Goal: Book appointment/travel/reservation

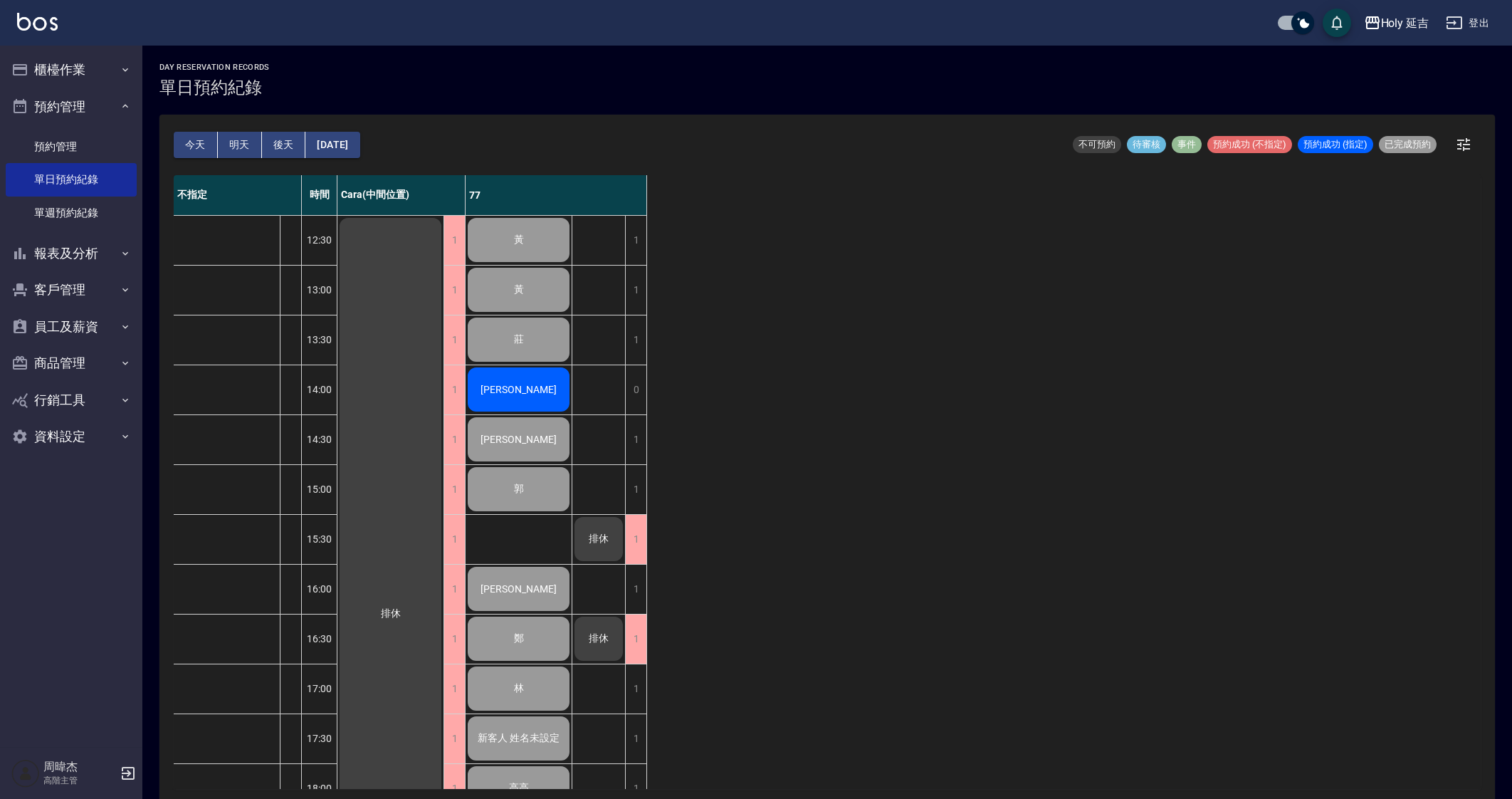
scroll to position [4, 0]
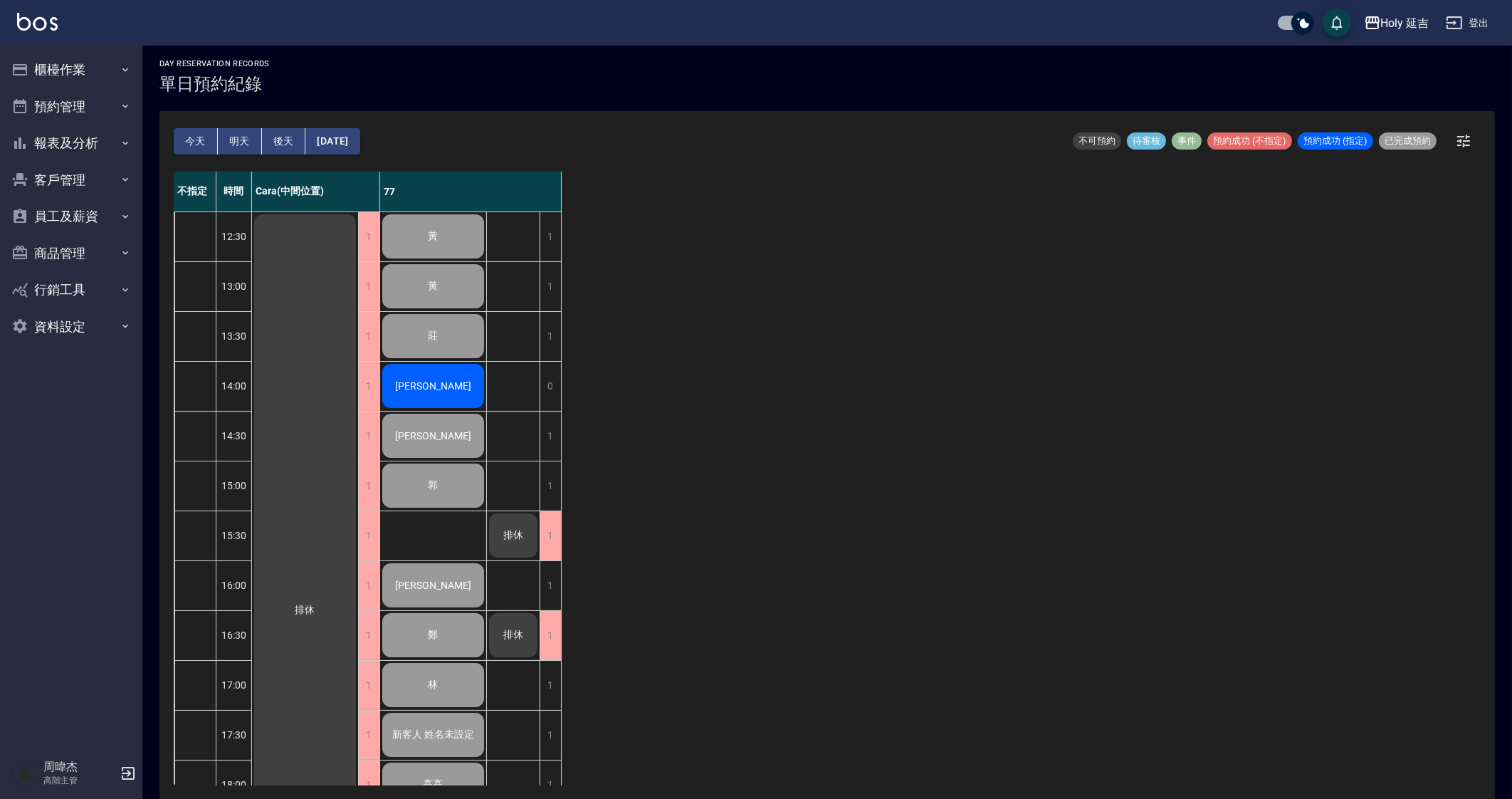
click at [243, 136] on button "明天" at bounding box center [240, 141] width 44 height 27
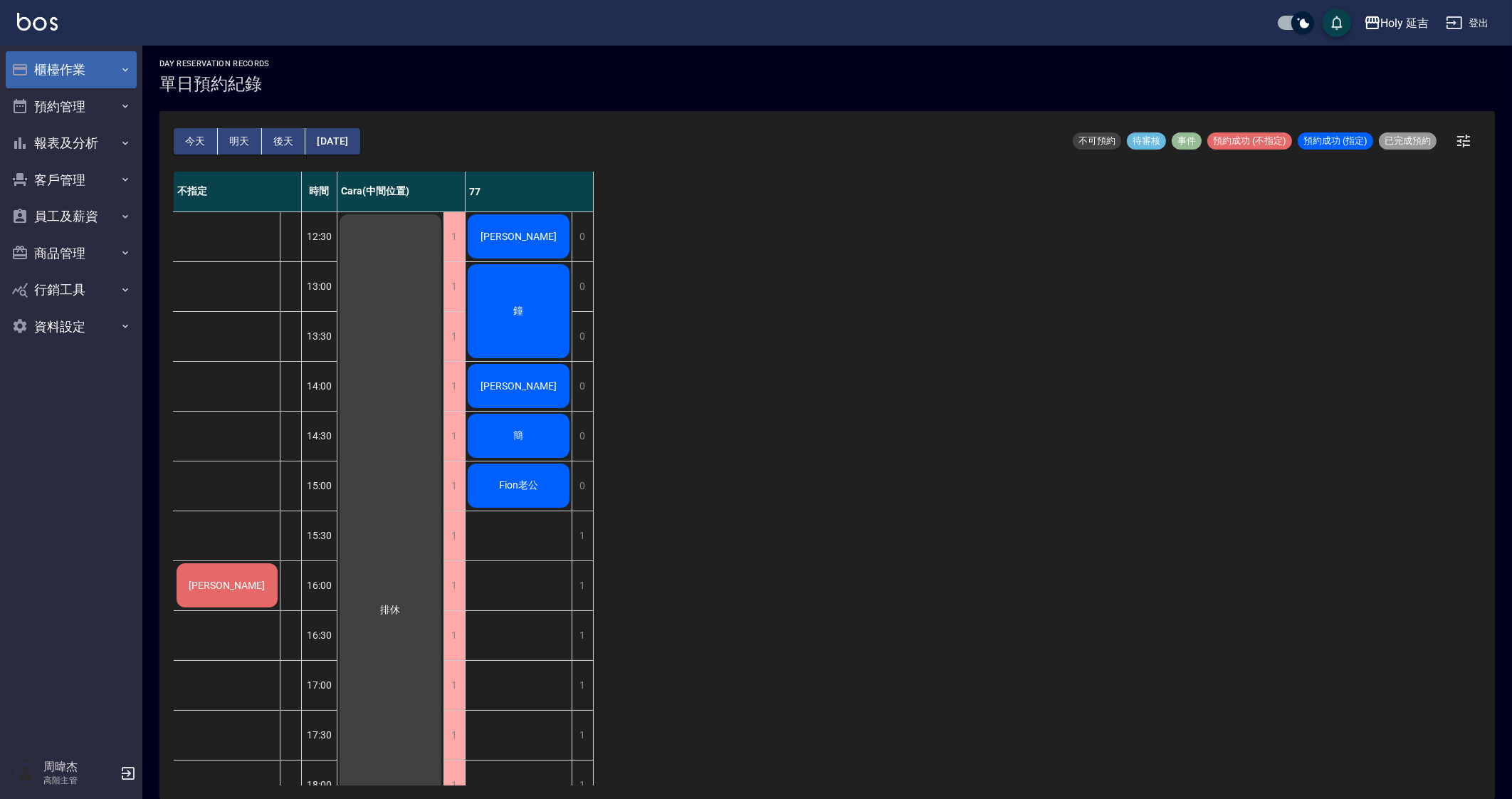
click at [42, 83] on button "櫃檯作業" at bounding box center [71, 70] width 131 height 37
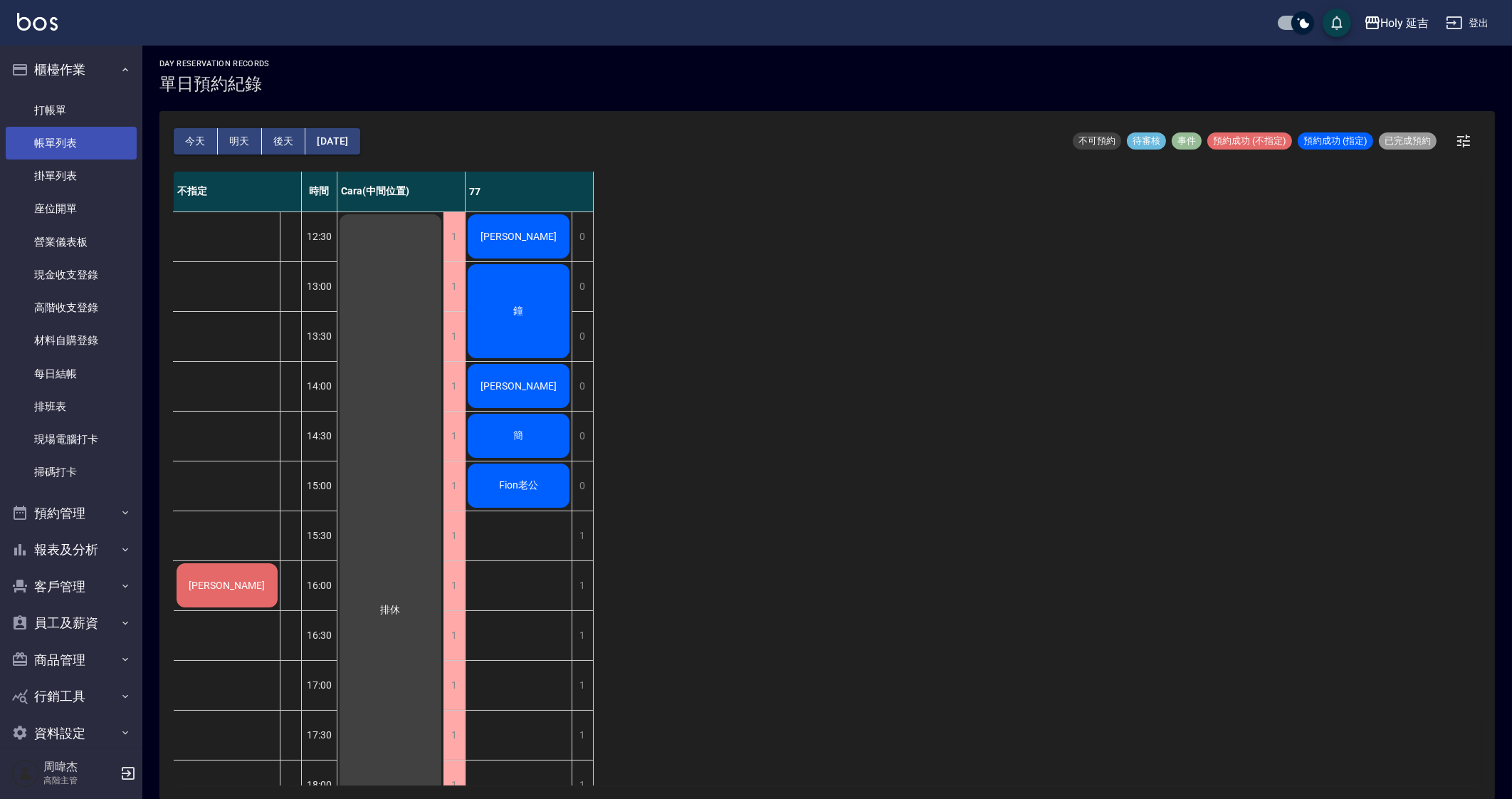
drag, startPoint x: 83, startPoint y: 150, endPoint x: 89, endPoint y: 147, distance: 6.7
click at [83, 150] on link "帳單列表" at bounding box center [71, 143] width 131 height 32
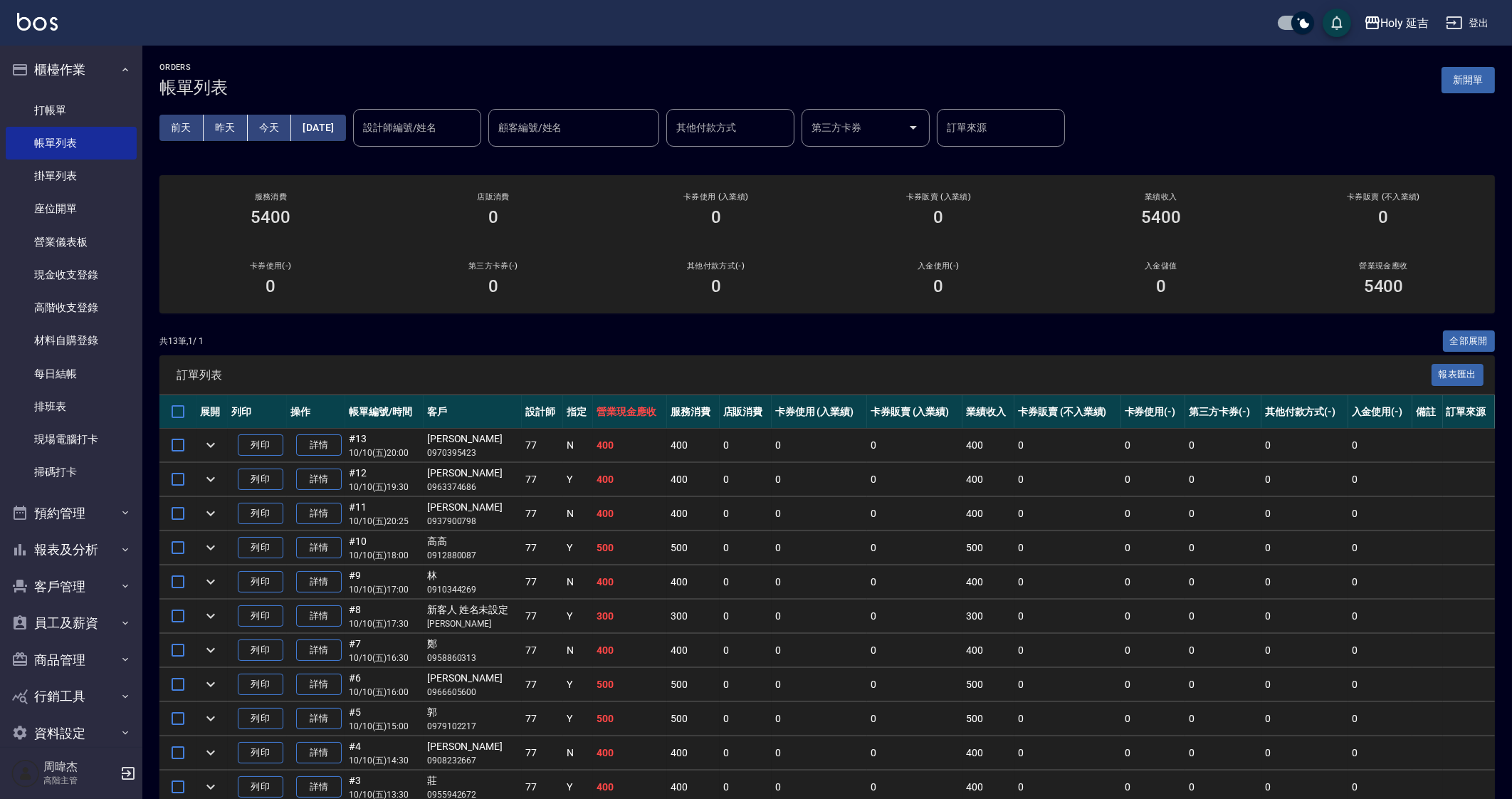
click at [931, 521] on td "0" at bounding box center [914, 514] width 95 height 33
click at [1404, 26] on div "Holy 延吉" at bounding box center [1404, 23] width 48 height 18
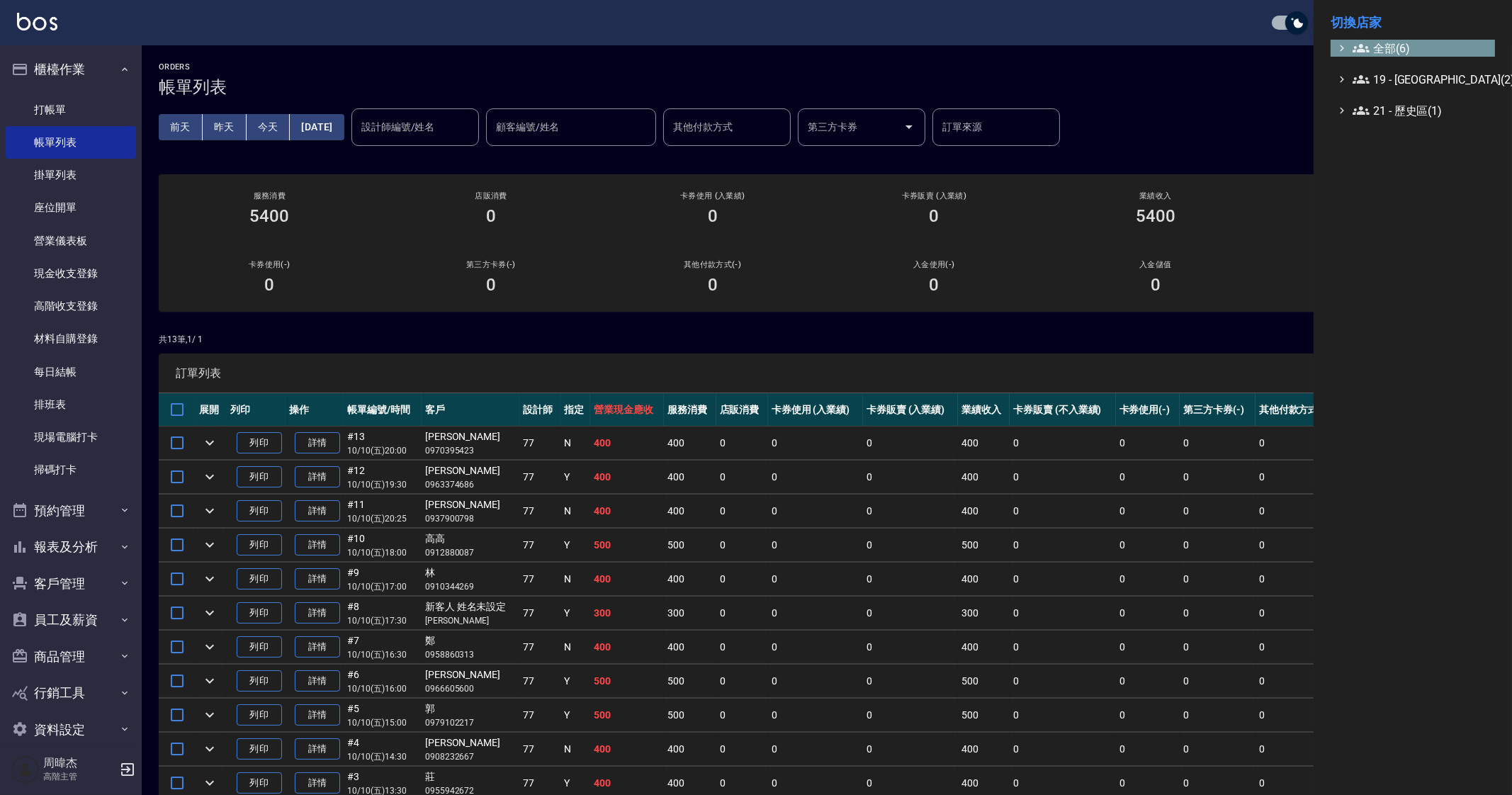
click at [1375, 49] on span "全部(6)" at bounding box center [1421, 48] width 137 height 17
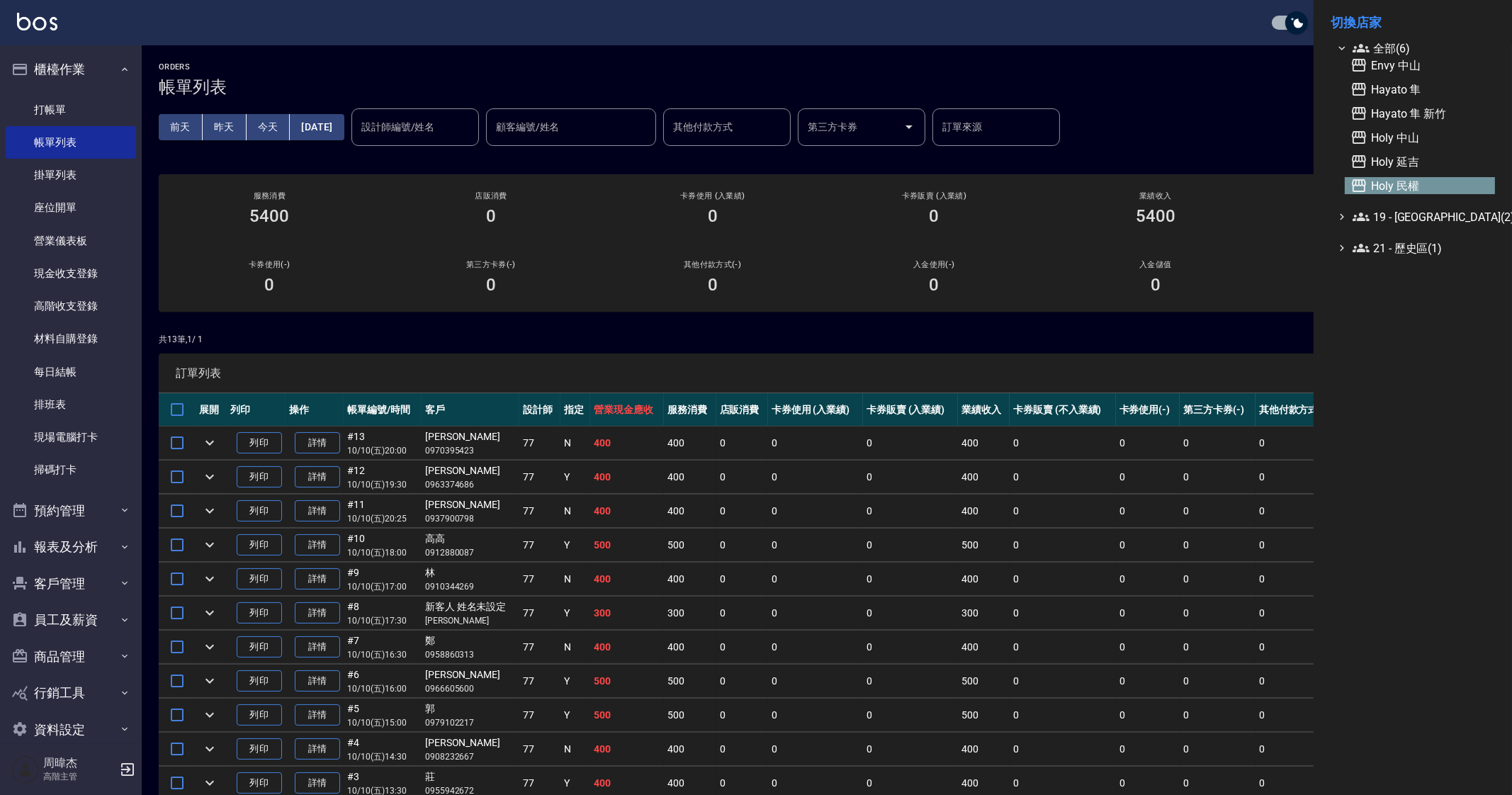
click at [1371, 189] on span "Holy 民權" at bounding box center [1420, 185] width 139 height 17
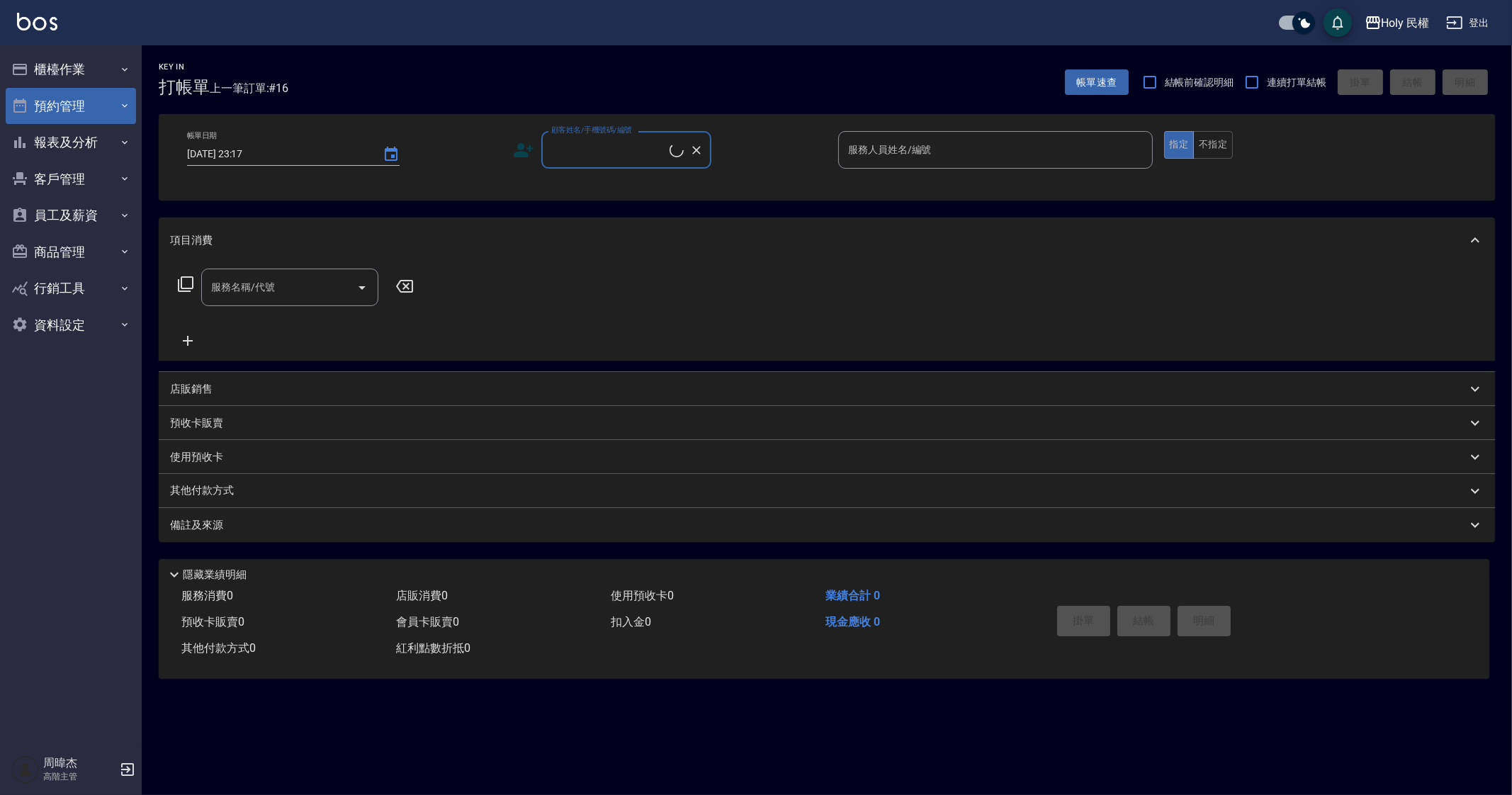
click at [66, 111] on button "預約管理" at bounding box center [70, 107] width 130 height 37
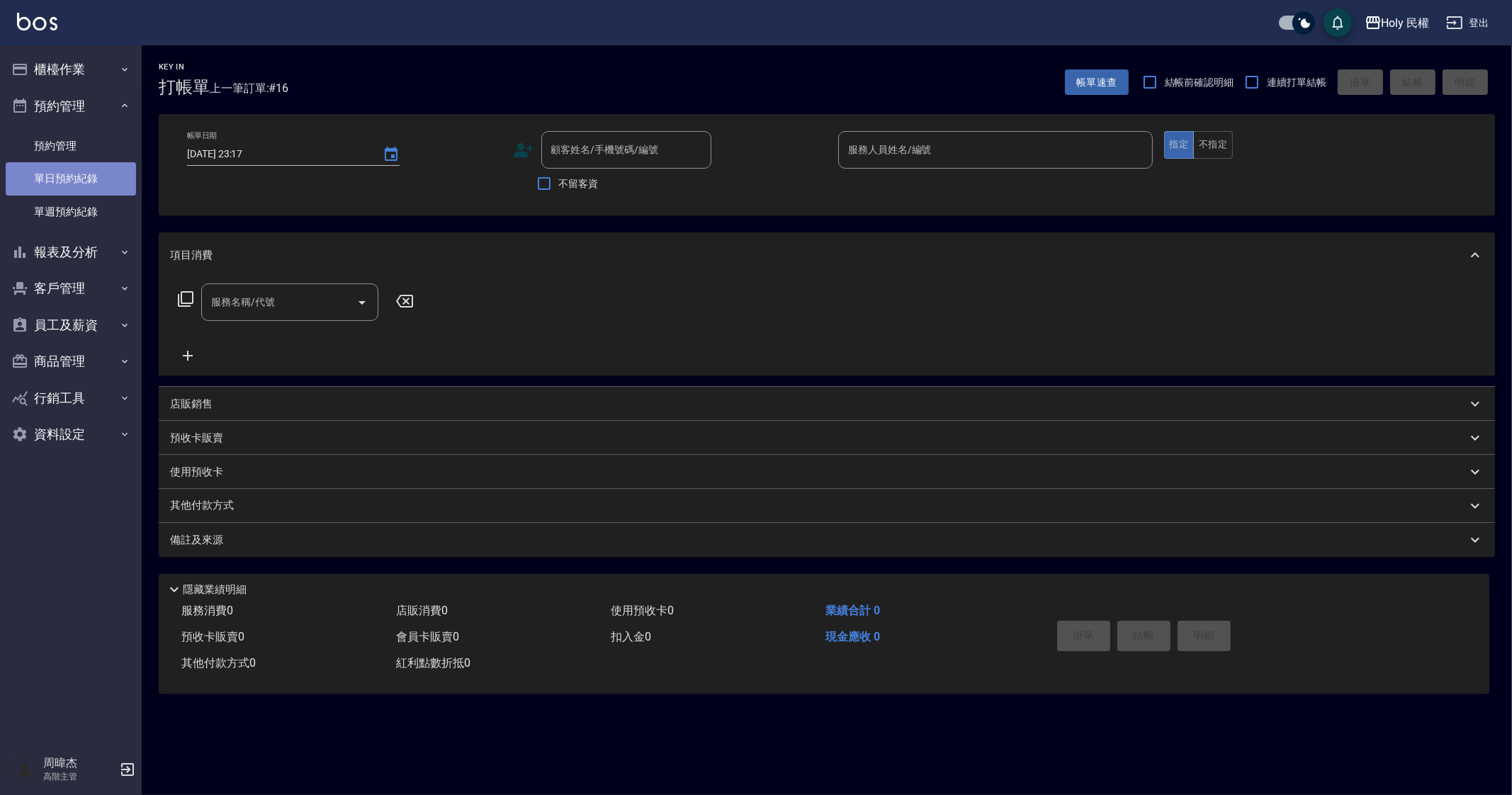
click at [77, 183] on link "單日預約紀錄" at bounding box center [70, 178] width 130 height 32
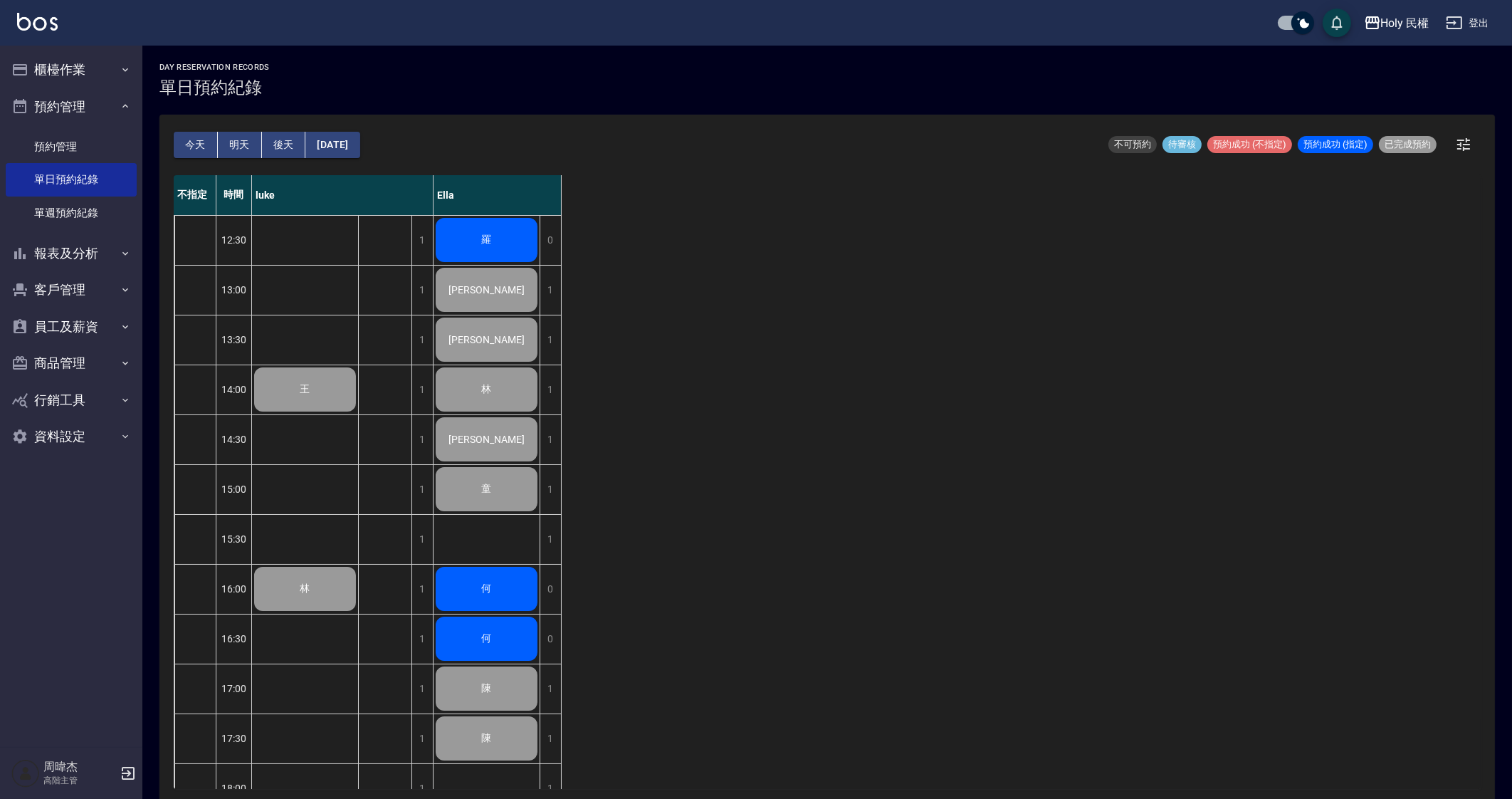
click at [252, 143] on button "明天" at bounding box center [240, 144] width 44 height 27
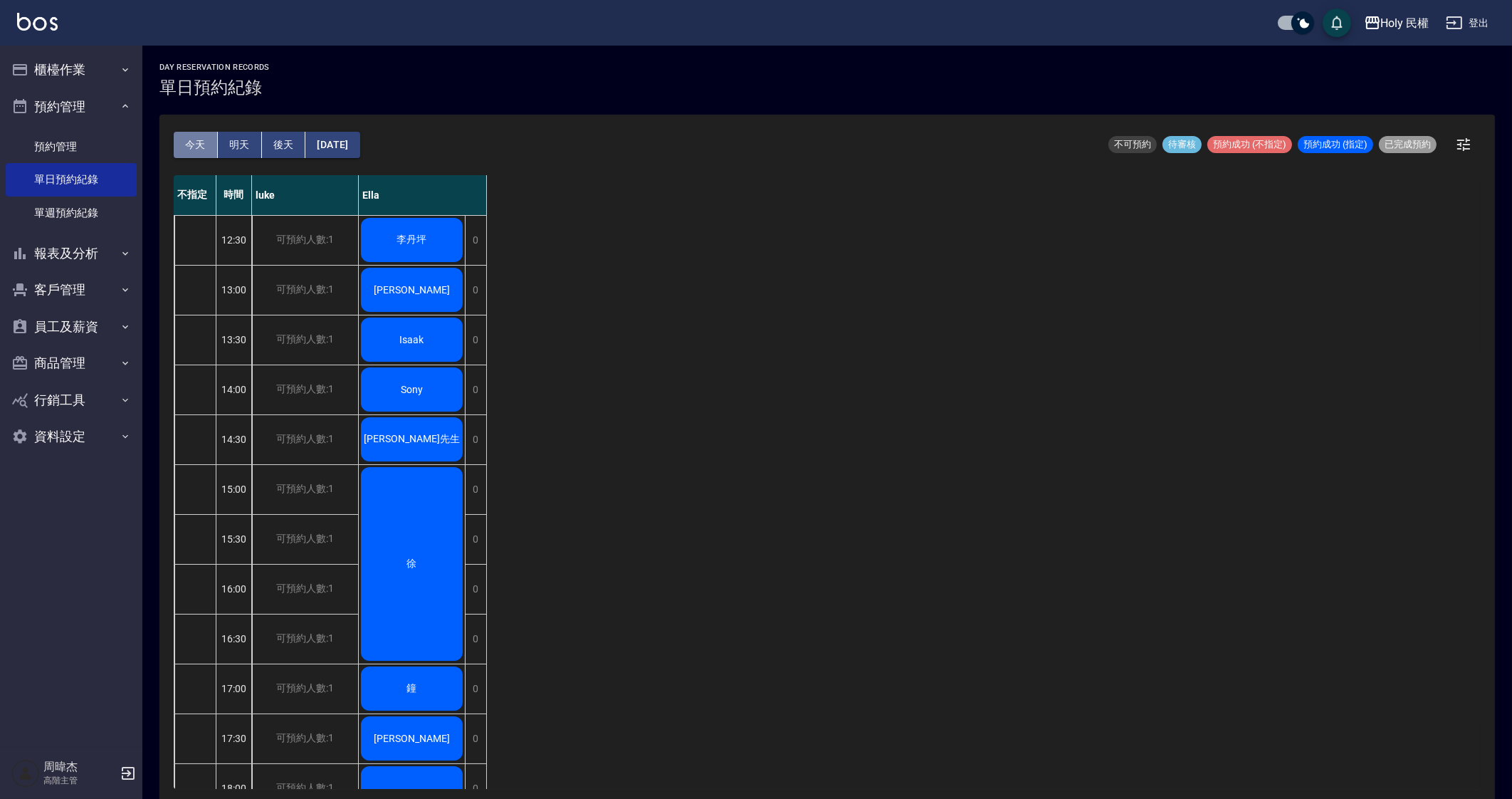
click at [196, 139] on button "今天" at bounding box center [196, 144] width 44 height 27
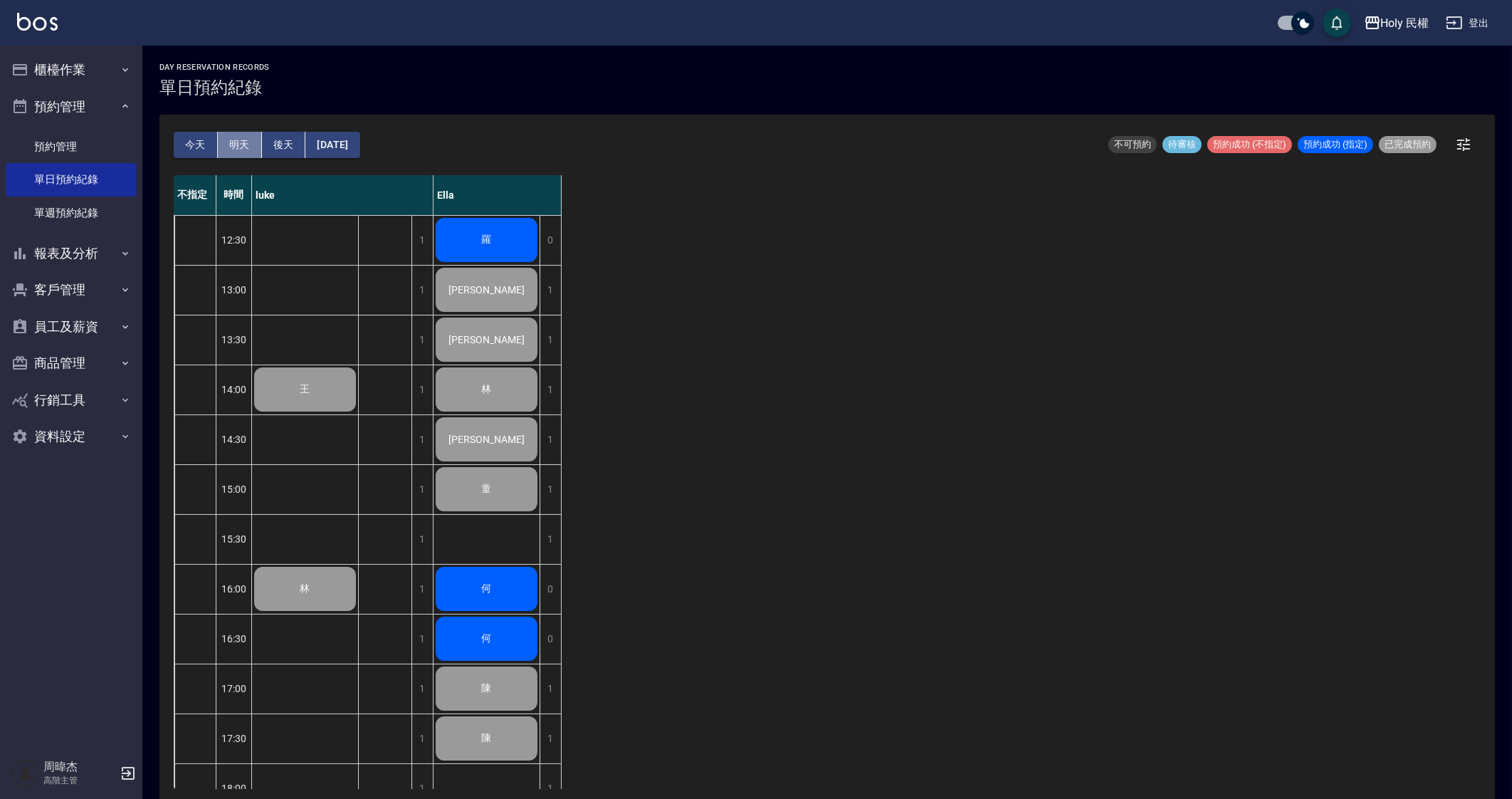
click at [254, 137] on button "明天" at bounding box center [240, 144] width 44 height 27
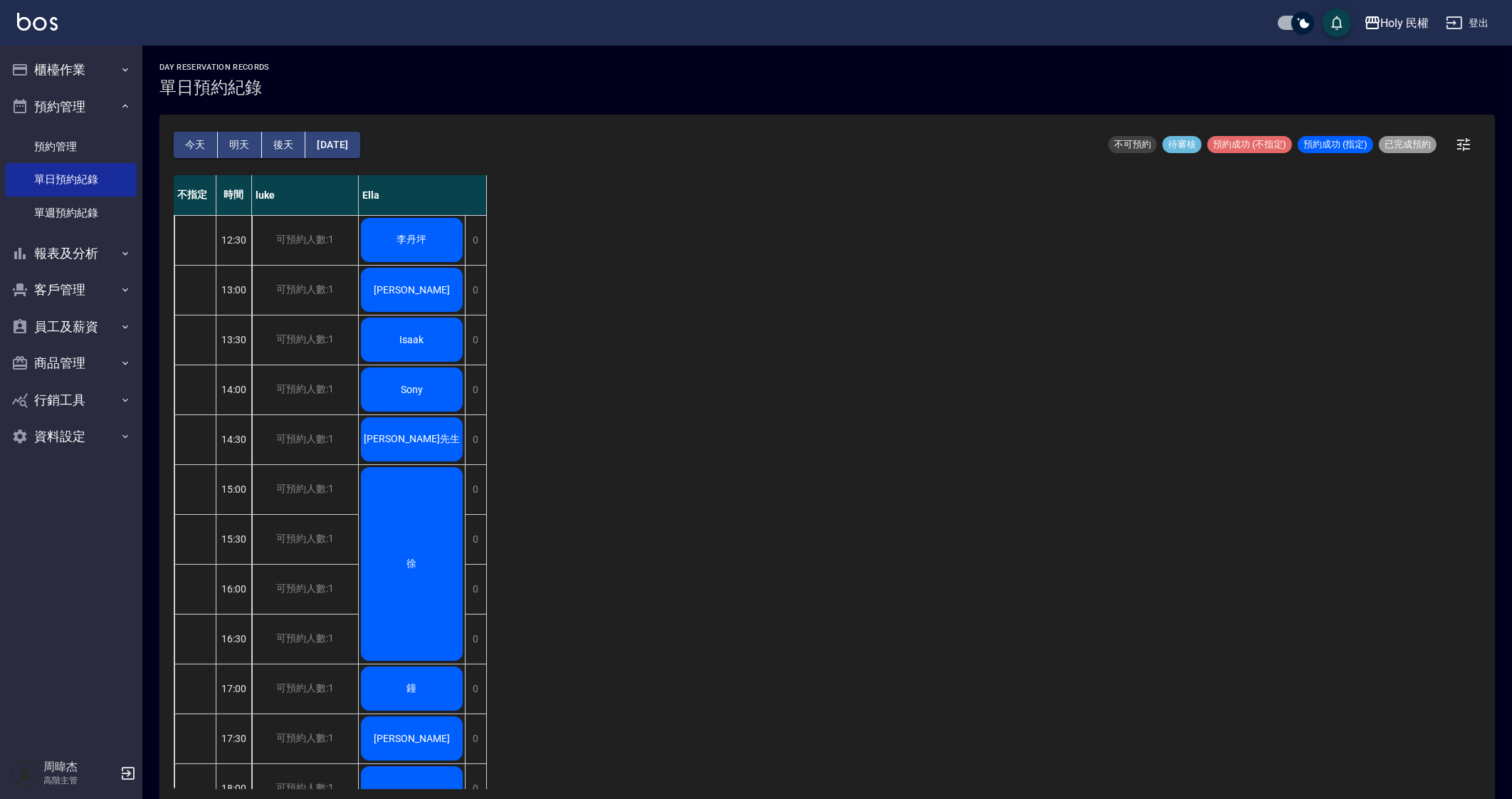
scroll to position [237, 0]
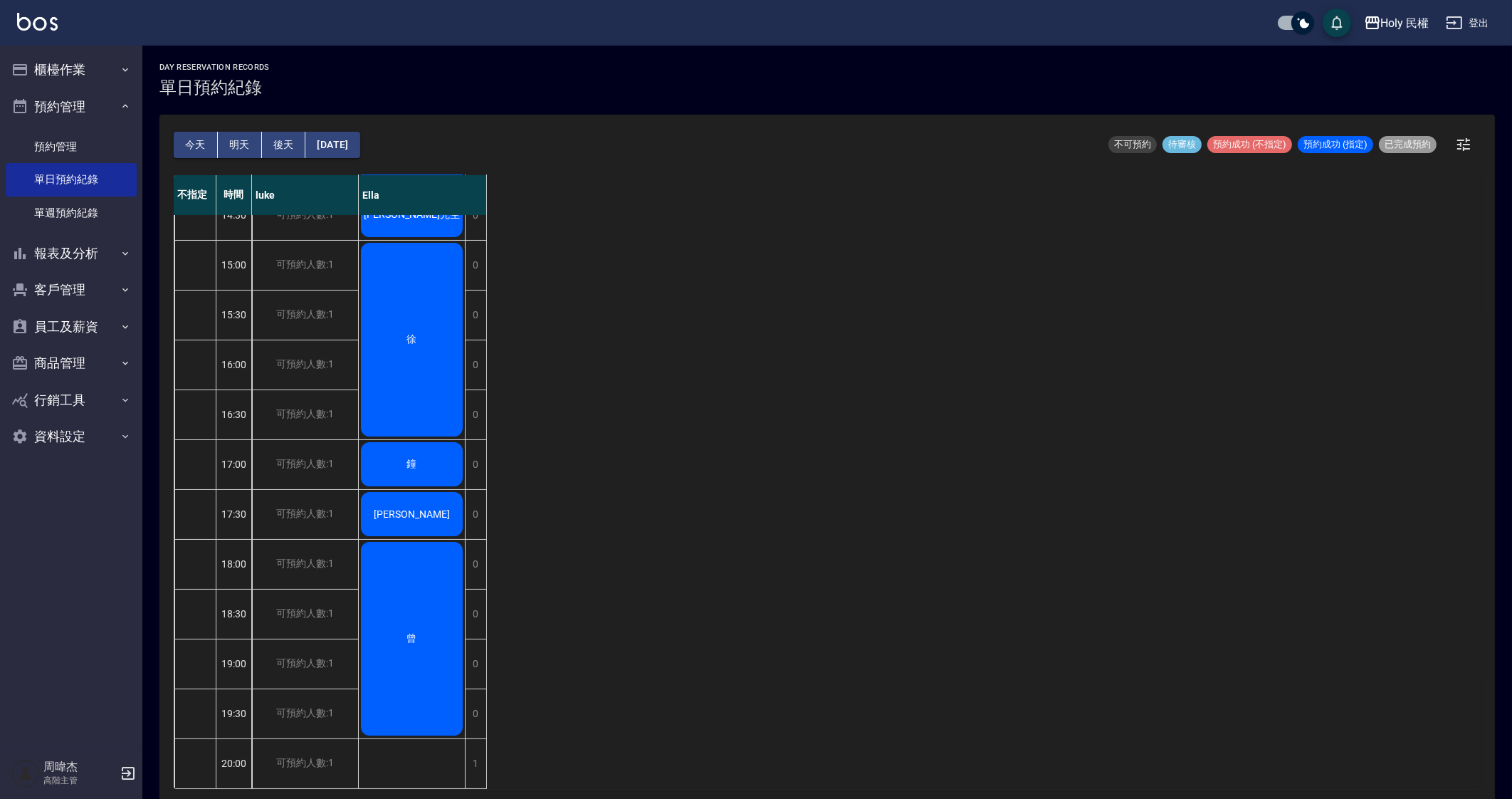
click at [821, 503] on div "不指定 時間 luke Ella 12:30 13:00 13:30 14:00 14:30 15:00 15:30 16:00 16:30 17:00 17…" at bounding box center [827, 482] width 1307 height 613
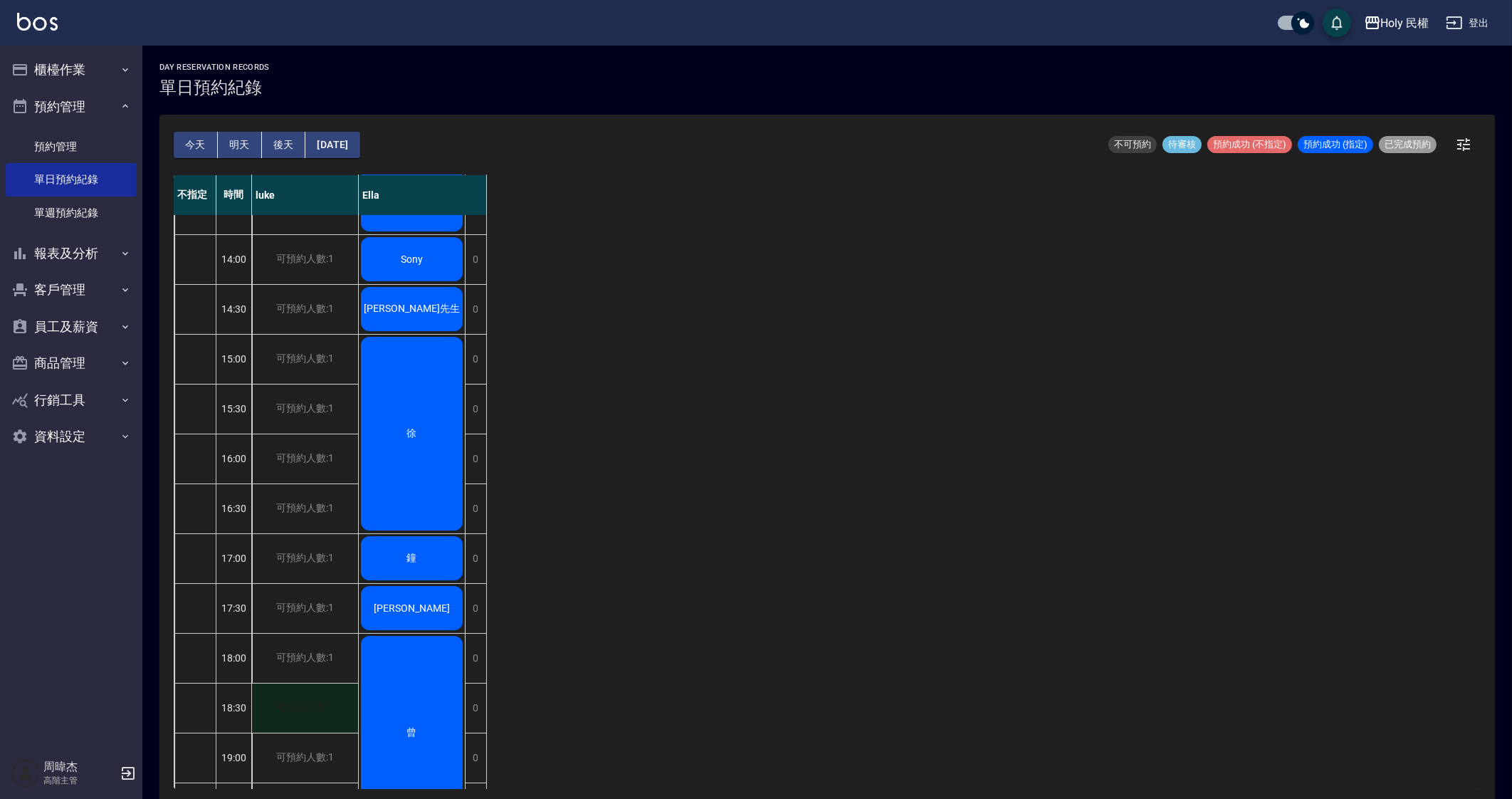
scroll to position [0, 0]
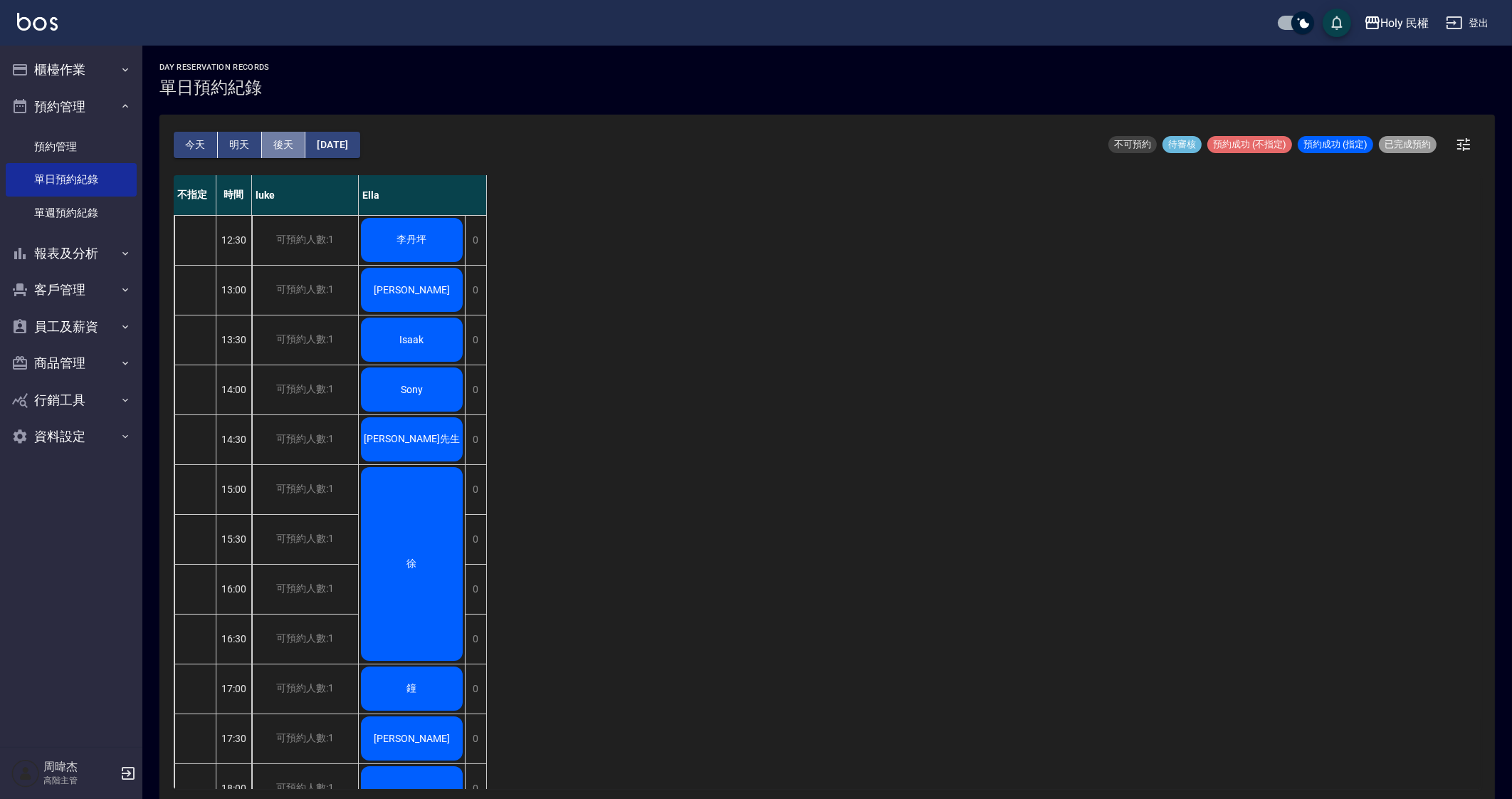
click at [271, 146] on button "後天" at bounding box center [284, 144] width 44 height 27
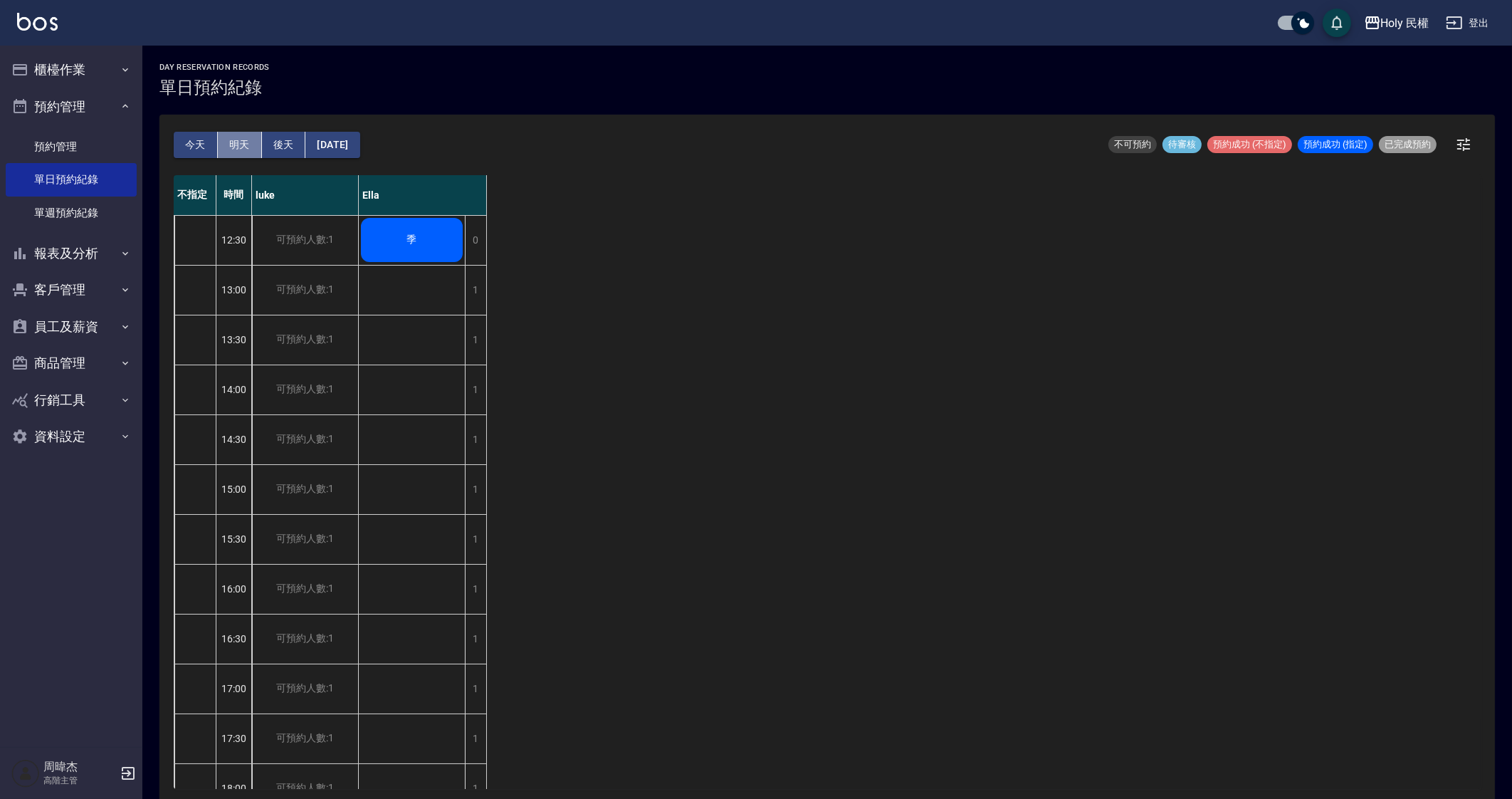
click at [237, 142] on button "明天" at bounding box center [240, 144] width 44 height 27
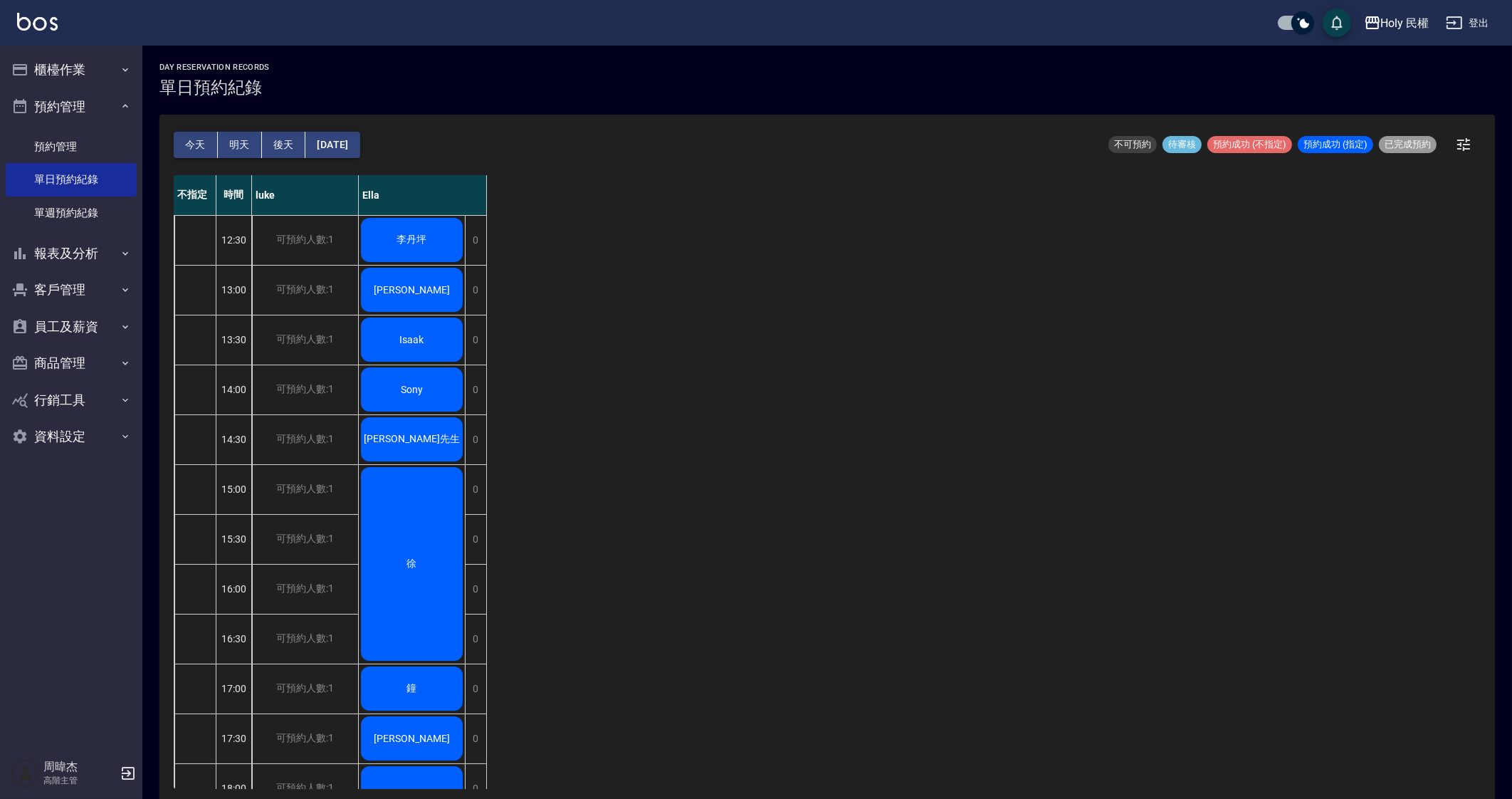
click at [662, 350] on div "不指定 時間 luke Ella 12:30 13:00 13:30 14:00 14:30 15:00 15:30 16:00 16:30 17:00 17…" at bounding box center [827, 482] width 1307 height 613
click at [1026, 547] on div "不指定 時間 luke Ella 12:30 13:00 13:30 14:00 14:30 15:00 15:30 16:00 16:30 17:00 17…" at bounding box center [827, 482] width 1307 height 613
click at [1003, 573] on div "不指定 時間 luke Ella 12:30 13:00 13:30 14:00 14:30 15:00 15:30 16:00 16:30 17:00 17…" at bounding box center [827, 482] width 1307 height 613
click at [846, 515] on div "不指定 時間 luke Ella 12:30 13:00 13:30 14:00 14:30 15:00 15:30 16:00 16:30 17:00 17…" at bounding box center [827, 482] width 1307 height 613
click at [662, 536] on div "不指定 時間 luke Ella 12:30 13:00 13:30 14:00 14:30 15:00 15:30 16:00 16:30 17:00 17…" at bounding box center [827, 482] width 1307 height 613
